Goal: Find specific page/section: Find specific page/section

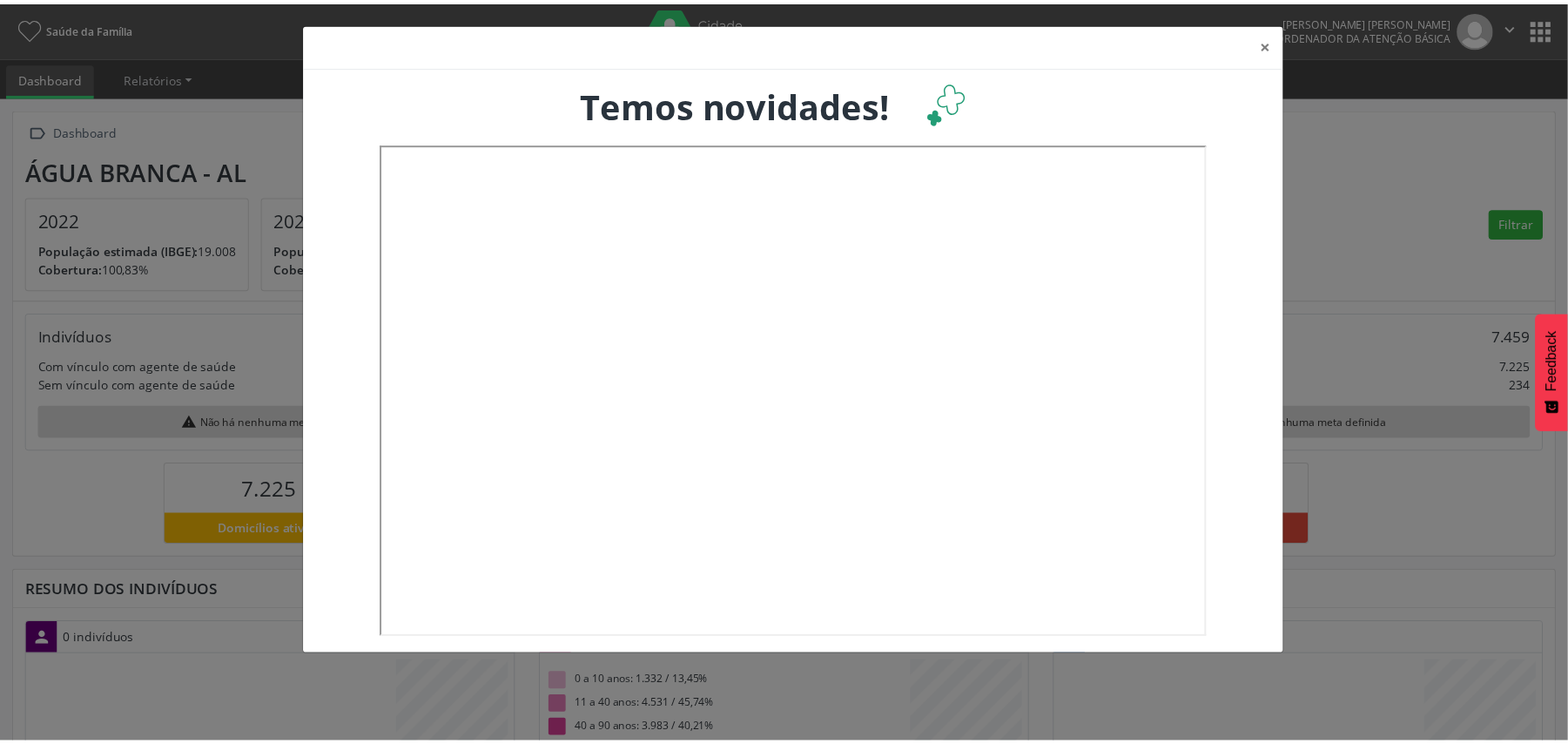
scroll to position [291, 519]
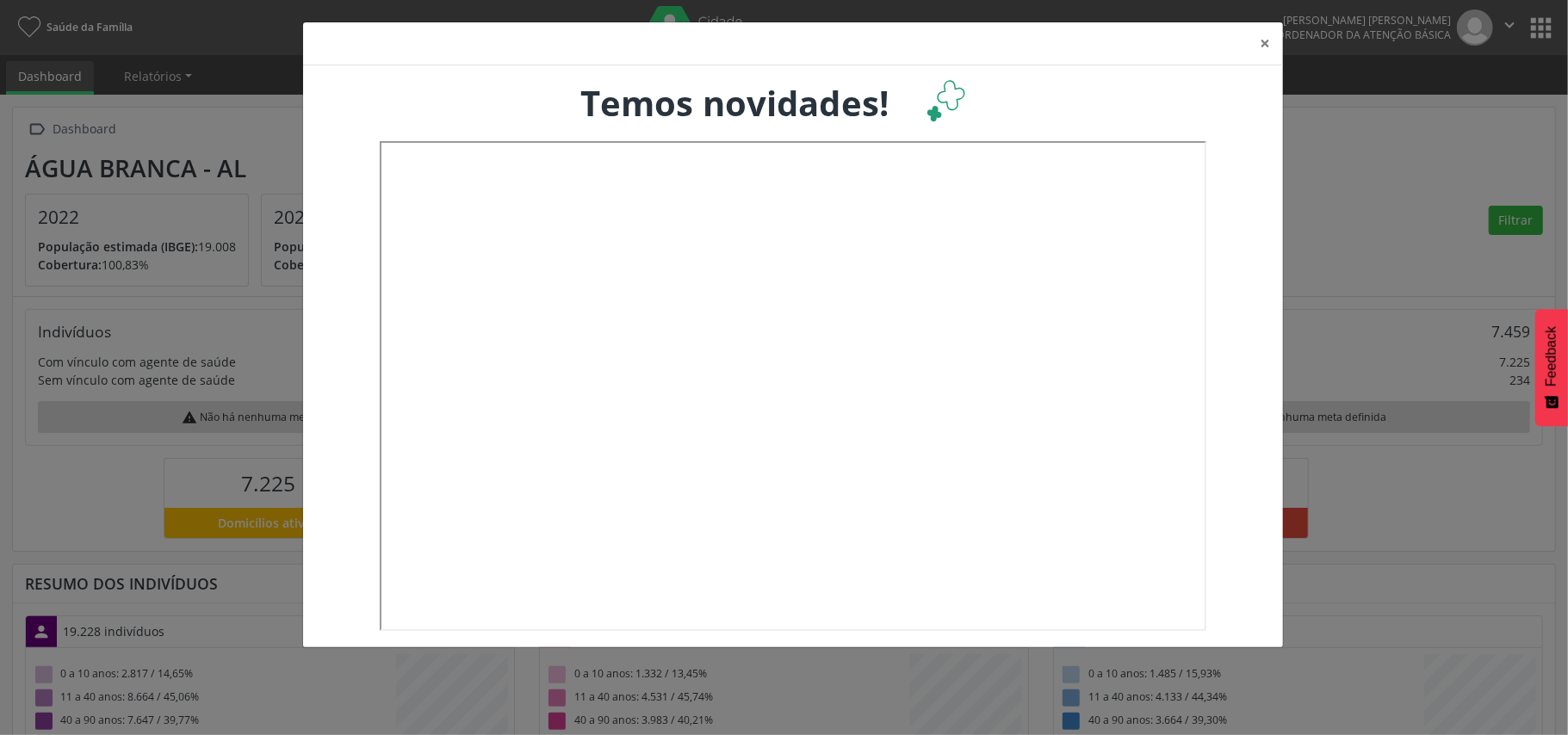
click at [1451, 171] on div "× Temos novidades!" at bounding box center [784, 367] width 1568 height 735
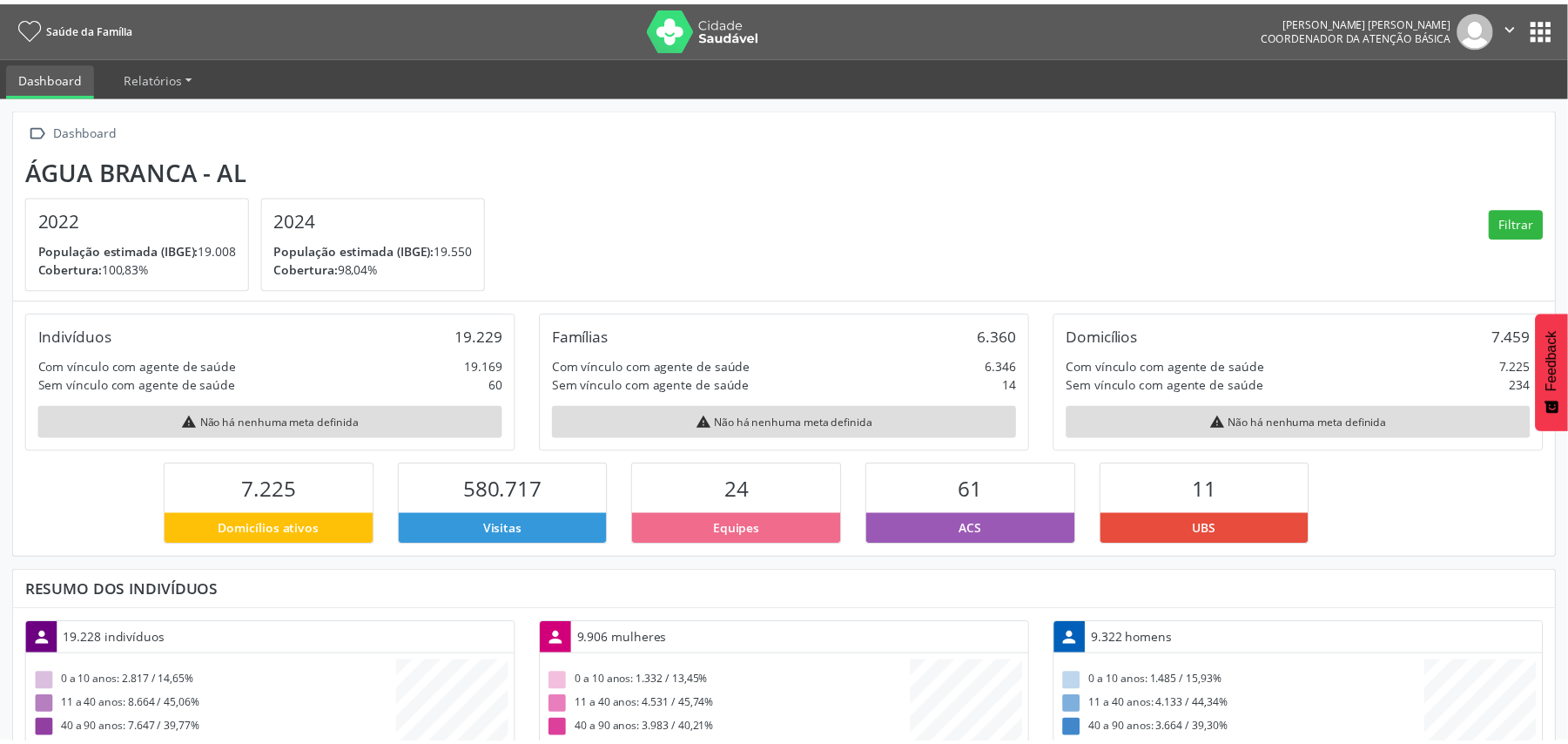
scroll to position [870839, 870361]
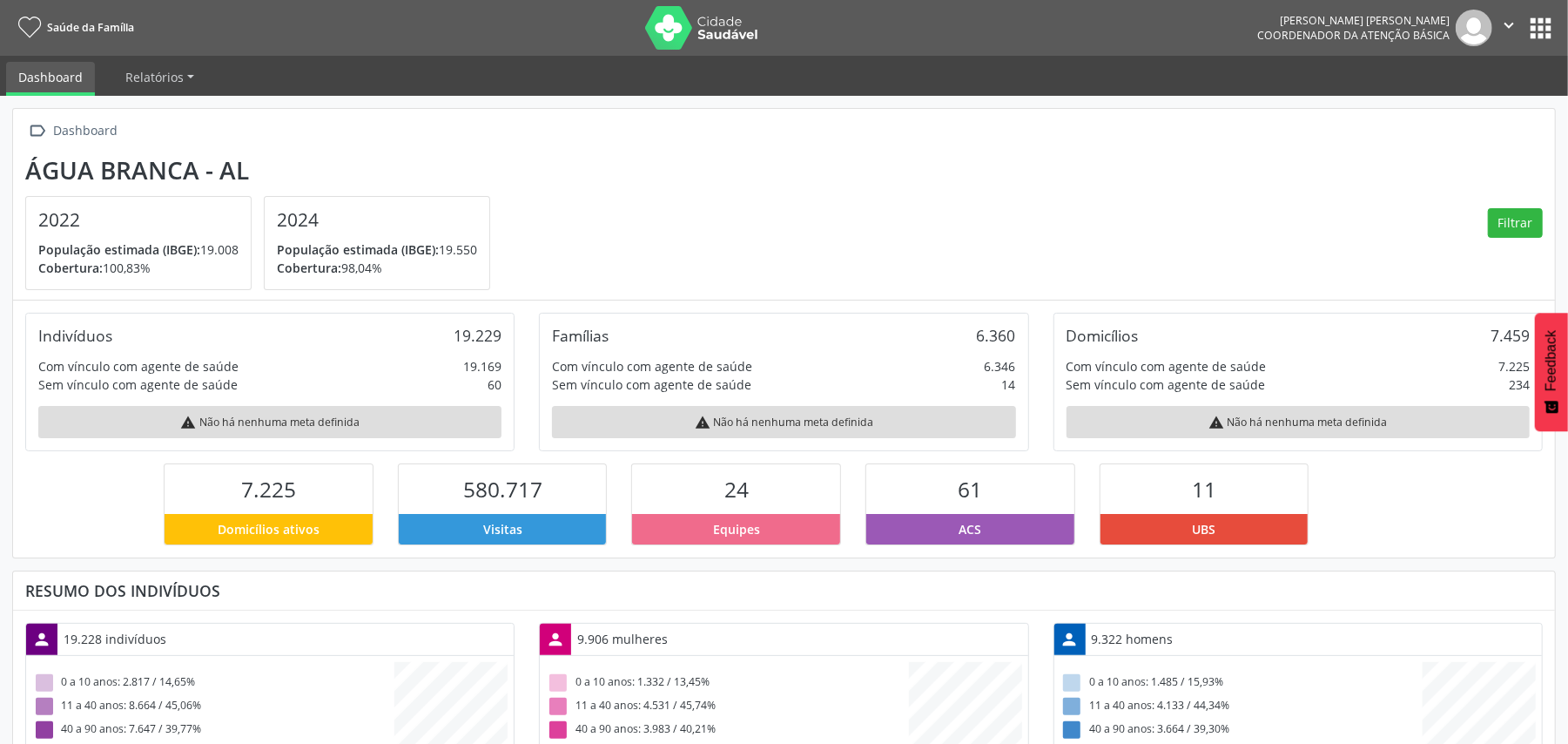
click at [1538, 29] on button "apps" at bounding box center [1541, 28] width 31 height 31
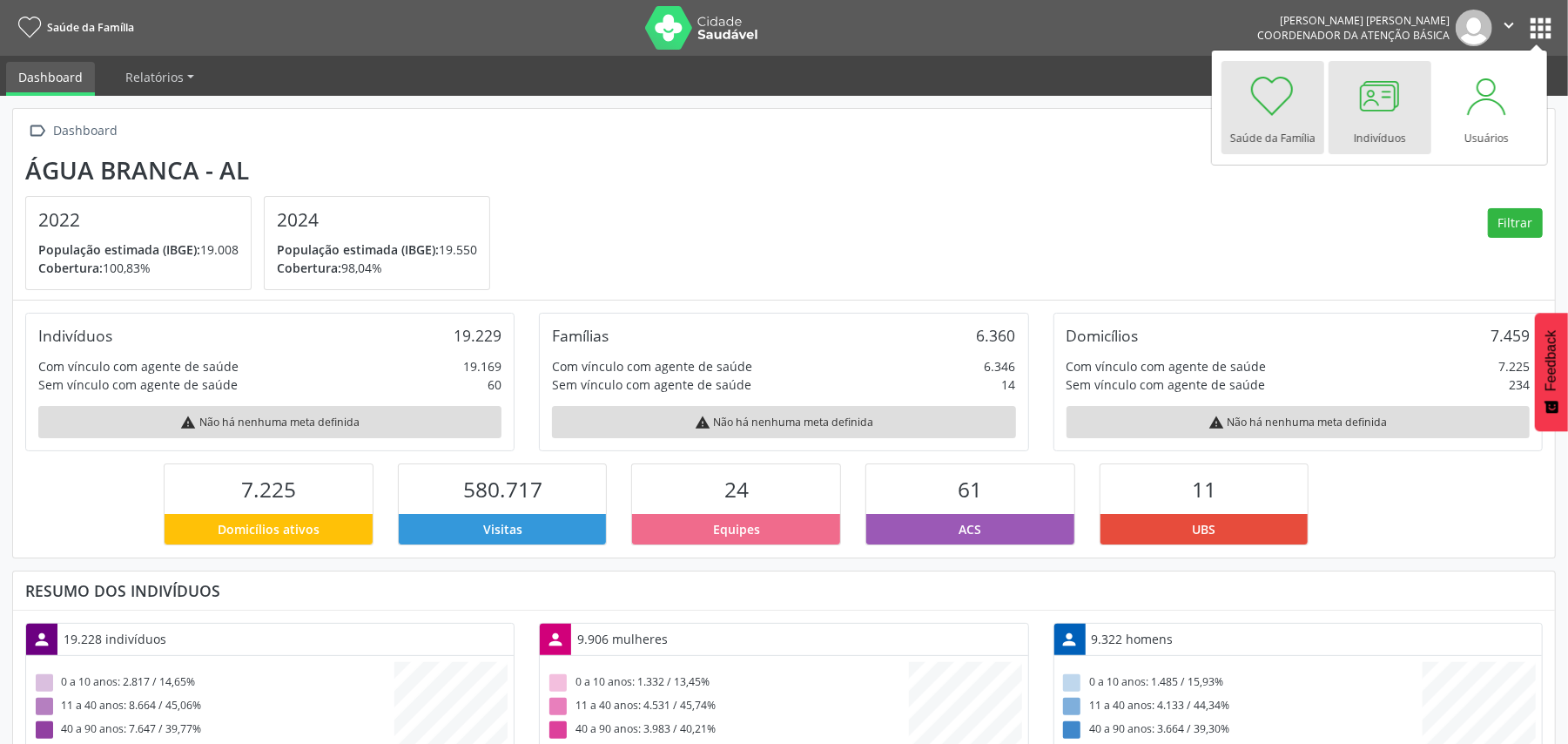
click at [1383, 103] on div at bounding box center [1380, 96] width 52 height 52
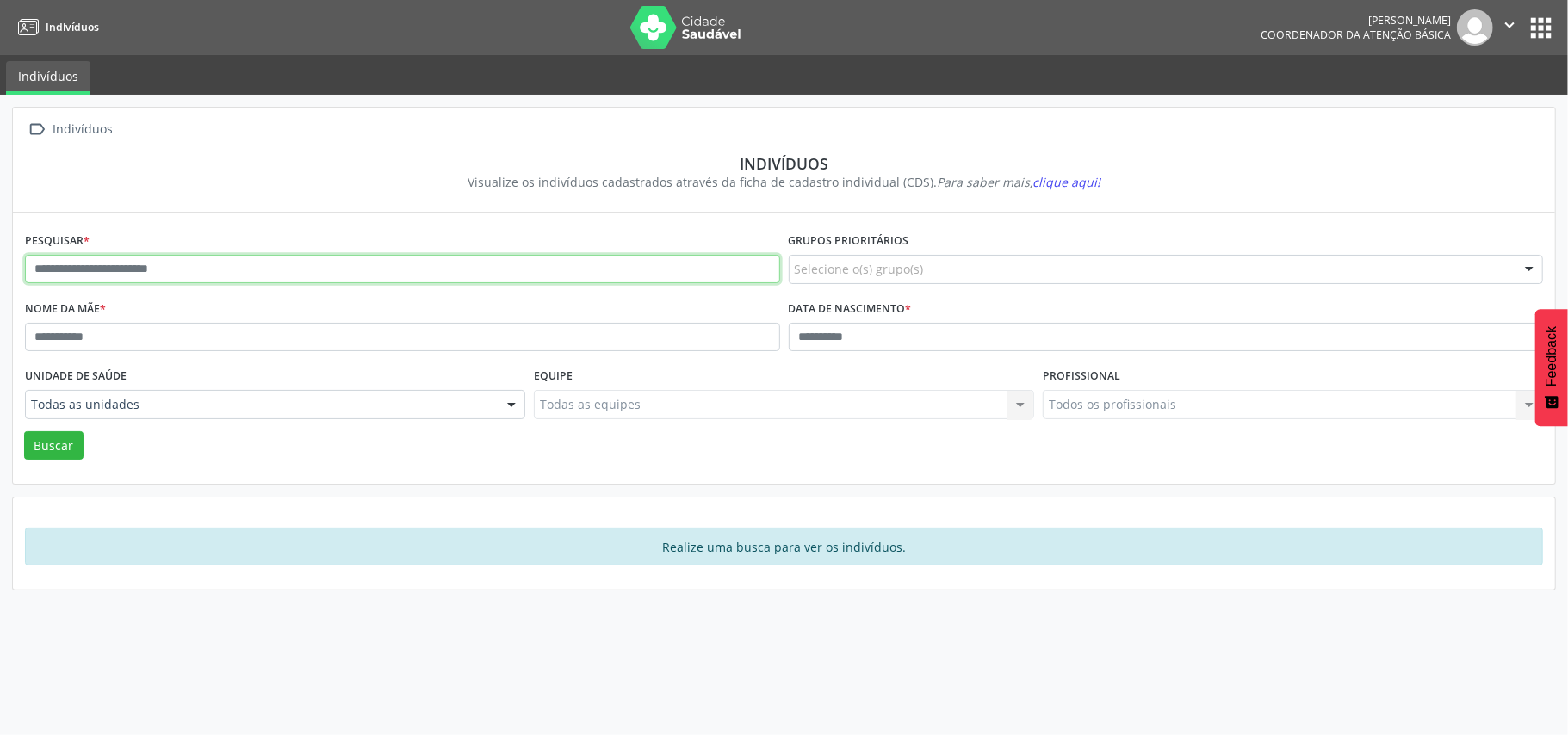
click at [49, 276] on input "text" at bounding box center [402, 269] width 755 height 29
type input "*****"
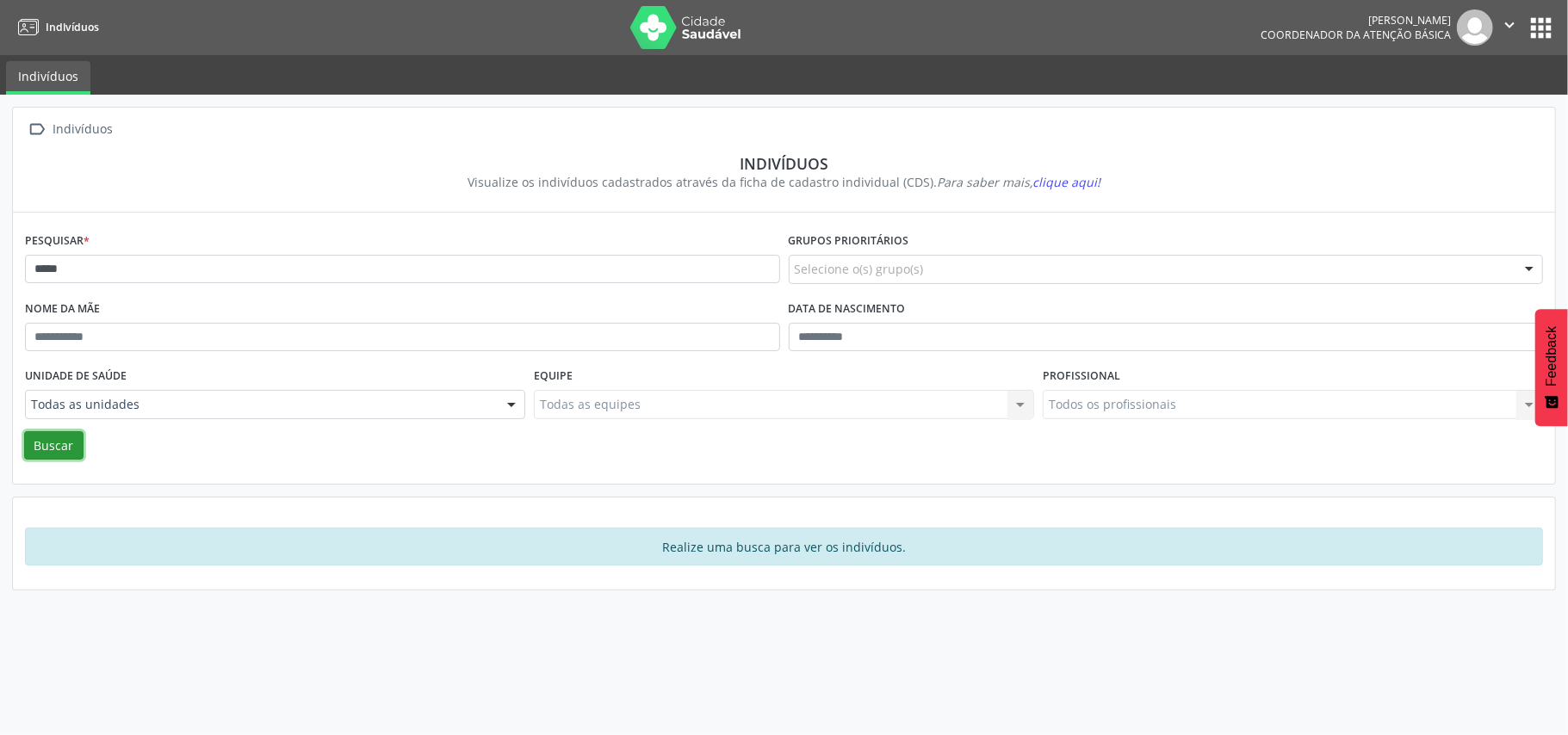
click at [62, 440] on button "Buscar" at bounding box center [54, 446] width 59 height 29
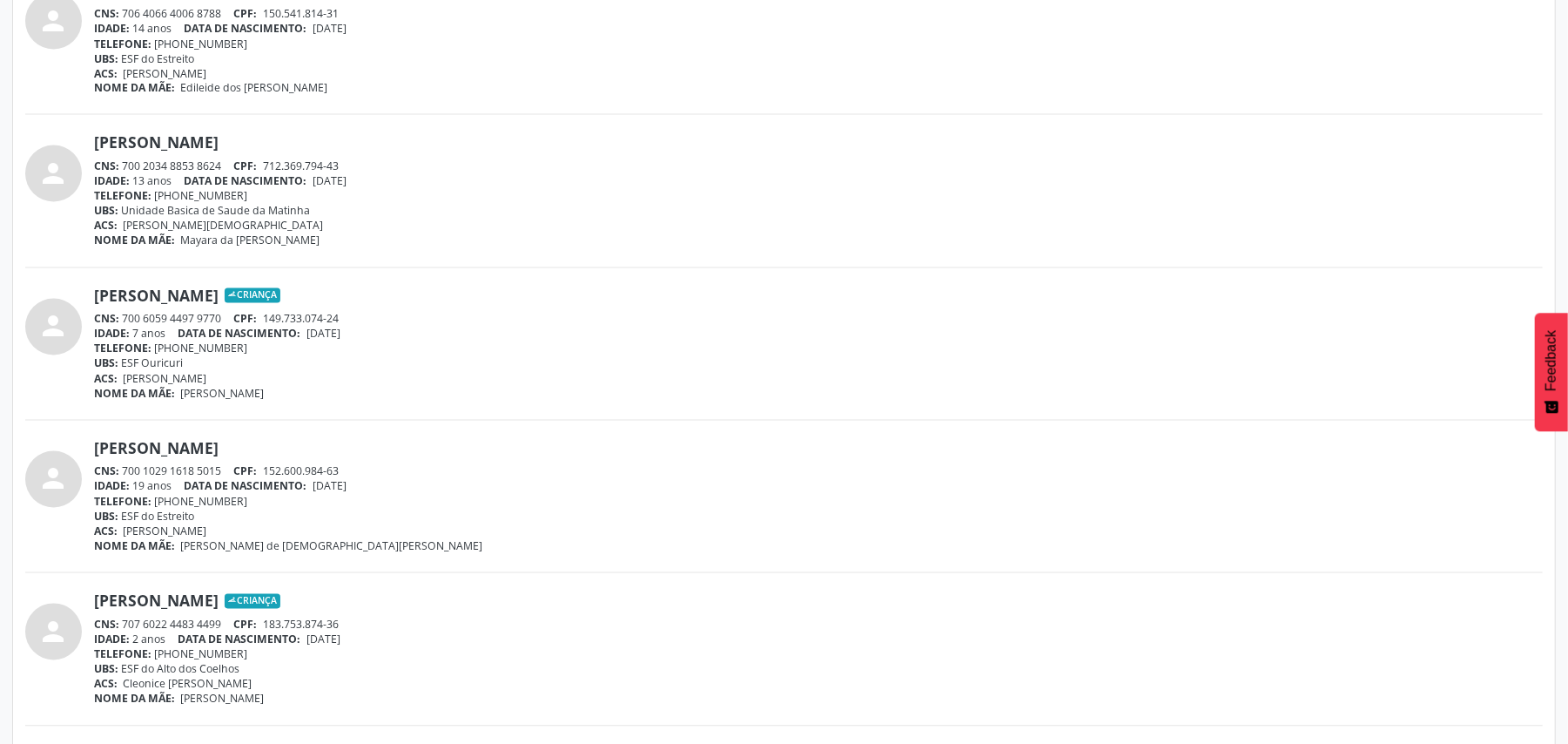
scroll to position [2050, 0]
